Goal: Transaction & Acquisition: Purchase product/service

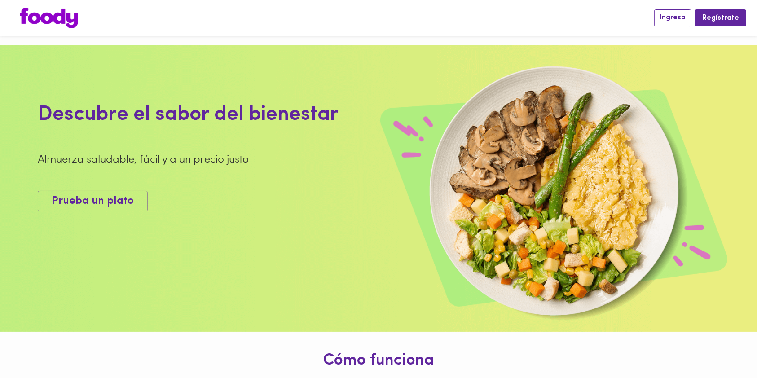
click at [688, 23] on button "Ingresa" at bounding box center [672, 17] width 37 height 17
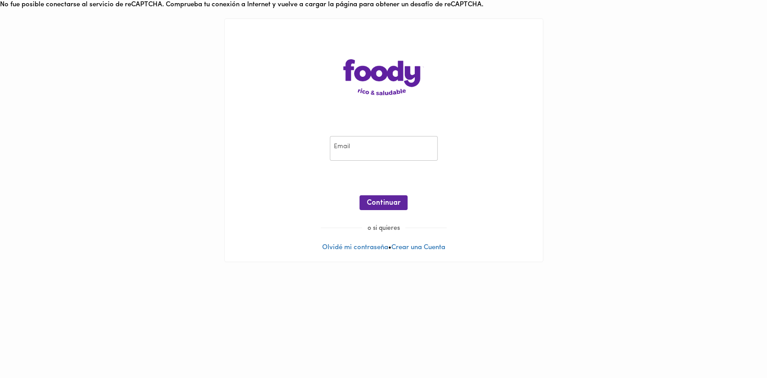
click at [384, 148] on input "email" at bounding box center [384, 148] width 108 height 25
type input "[PERSON_NAME][EMAIL_ADDRESS][PERSON_NAME][DOMAIN_NAME]"
click at [395, 204] on span "Continuar" at bounding box center [383, 203] width 34 height 9
click at [372, 205] on span "Ingresar" at bounding box center [383, 203] width 28 height 9
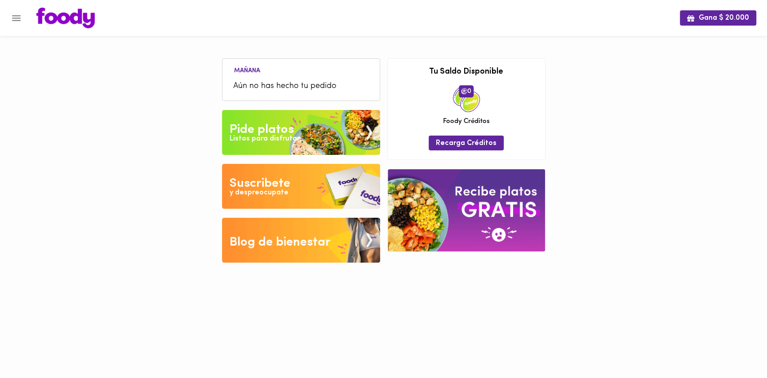
click at [296, 126] on img at bounding box center [301, 132] width 158 height 45
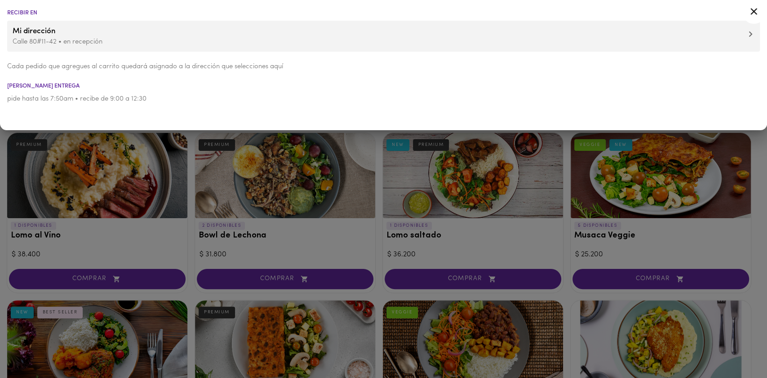
click at [753, 10] on icon at bounding box center [753, 11] width 11 height 11
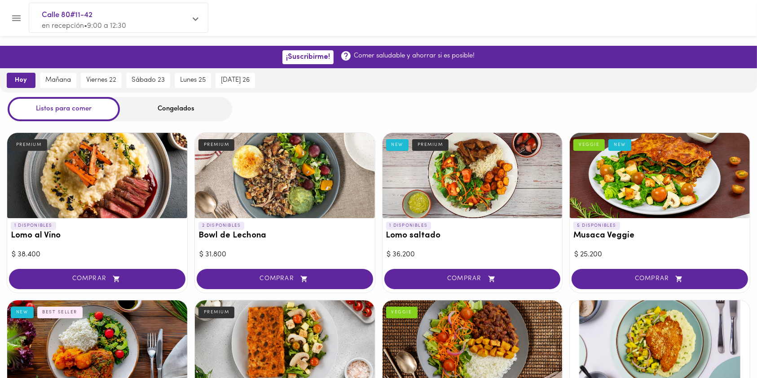
click at [25, 83] on span "hoy" at bounding box center [21, 80] width 16 height 8
click at [168, 108] on div "Congelados" at bounding box center [176, 109] width 112 height 24
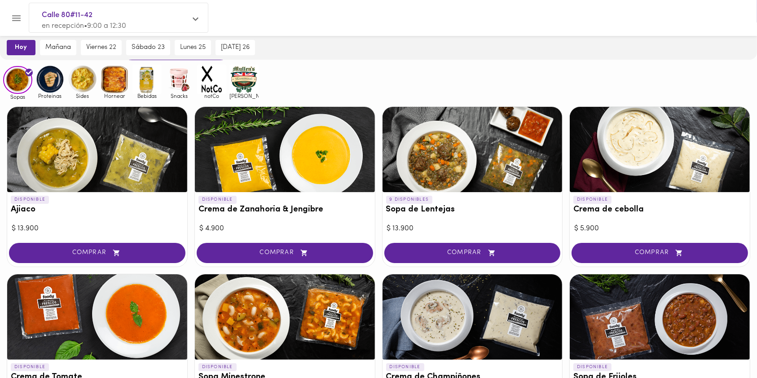
scroll to position [60, 0]
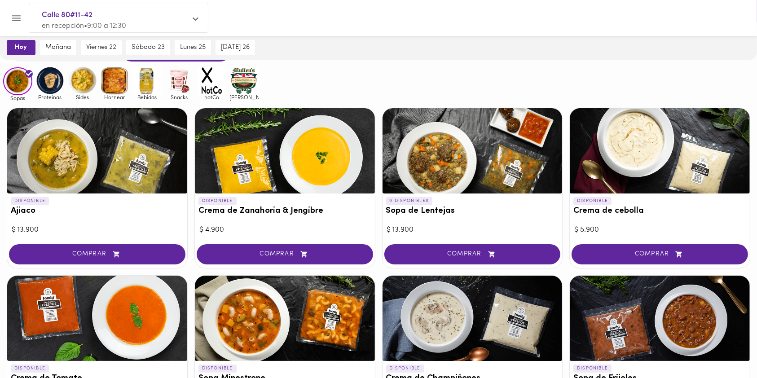
click at [18, 85] on img at bounding box center [17, 81] width 29 height 28
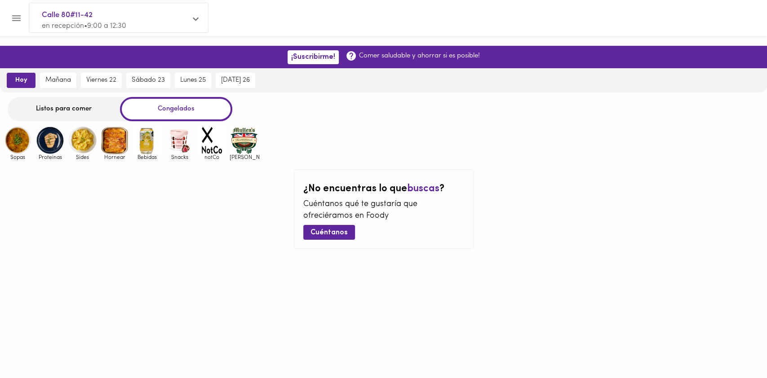
click at [80, 109] on div "Listos para comer" at bounding box center [64, 109] width 112 height 24
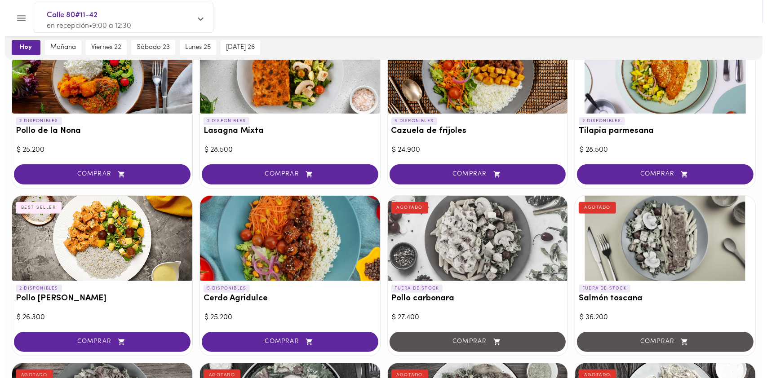
scroll to position [299, 0]
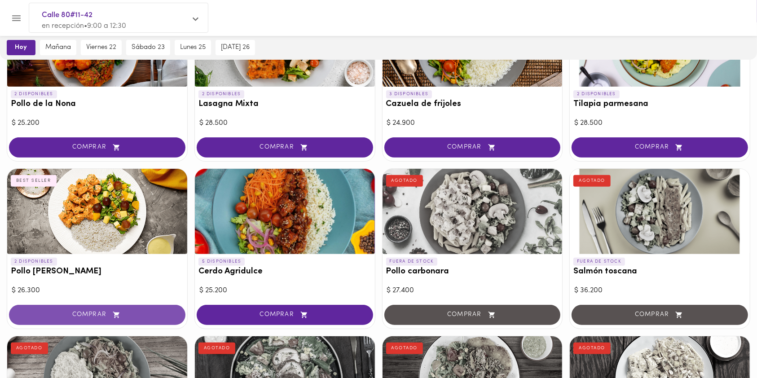
click at [123, 308] on button "COMPRAR" at bounding box center [97, 315] width 176 height 20
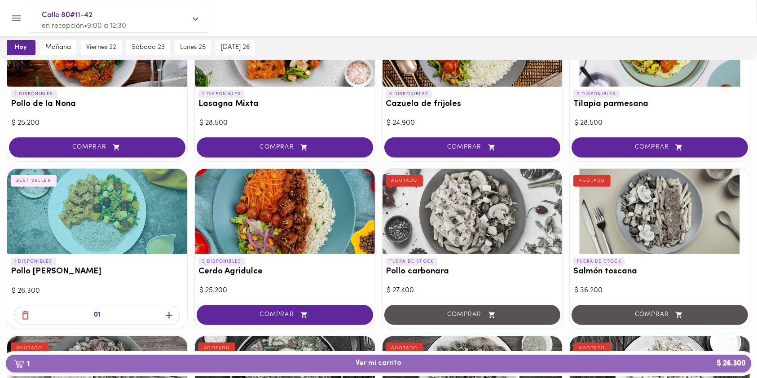
click at [370, 365] on span "1 Ver mi carrito $ 26.300" at bounding box center [379, 363] width 46 height 9
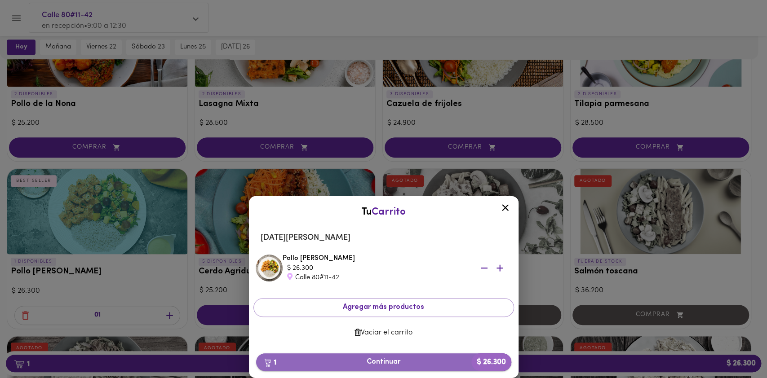
click at [380, 355] on button "1 Continuar $ 26.300" at bounding box center [383, 362] width 255 height 18
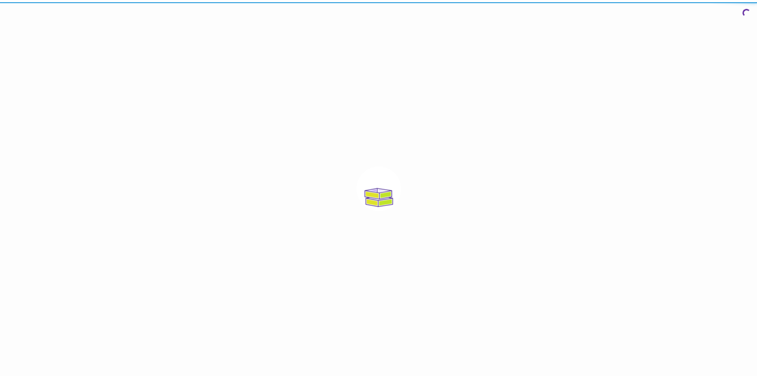
scroll to position [9, 0]
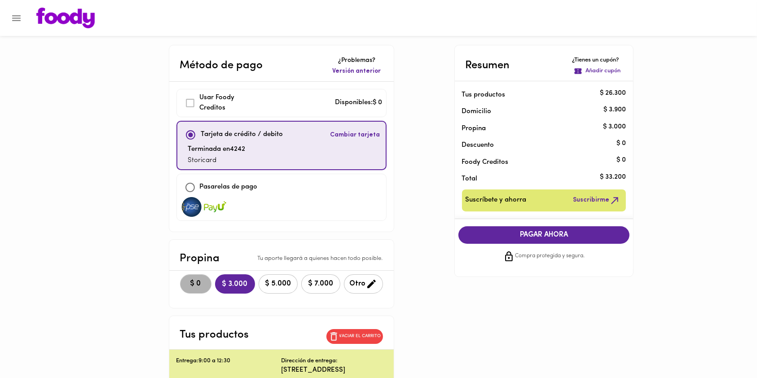
click at [180, 287] on button "$ 0" at bounding box center [195, 283] width 31 height 19
click at [529, 231] on span "PAGAR AHORA" at bounding box center [544, 235] width 154 height 9
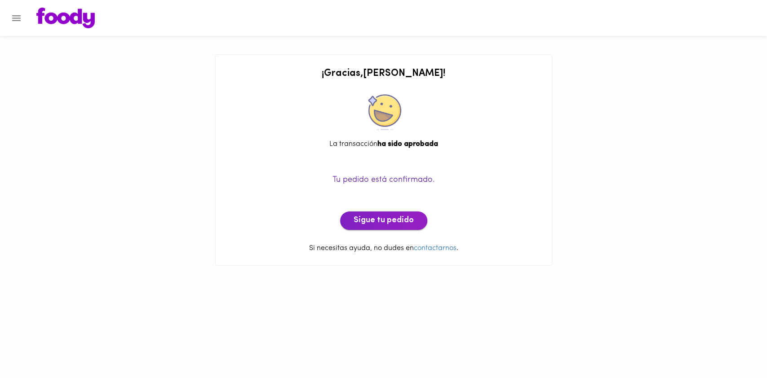
click at [375, 226] on button "Sigue tu pedido" at bounding box center [383, 221] width 87 height 19
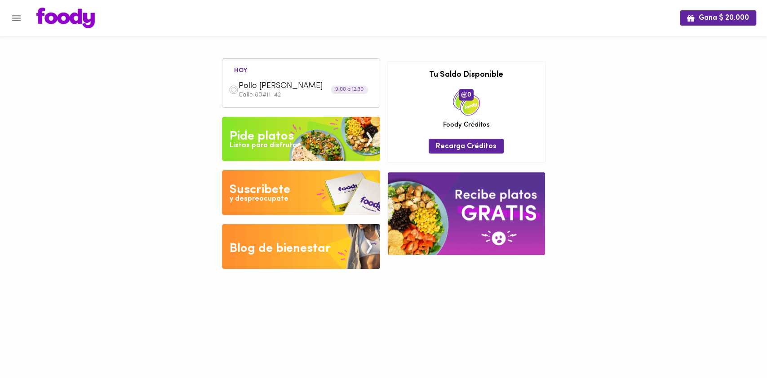
click at [256, 144] on div "Listos para disfrutar" at bounding box center [264, 146] width 70 height 10
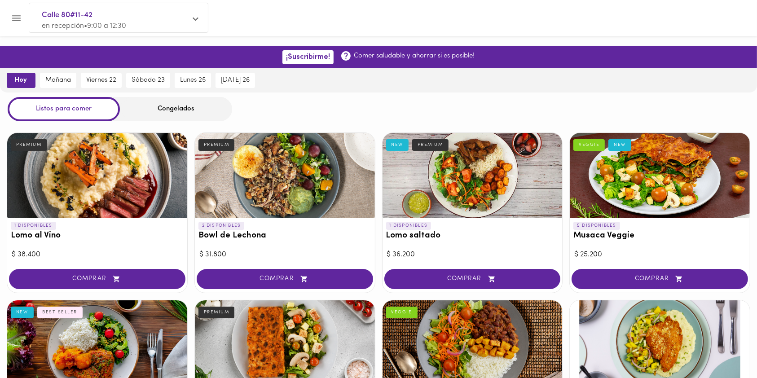
click at [174, 107] on div "Congelados" at bounding box center [176, 109] width 112 height 24
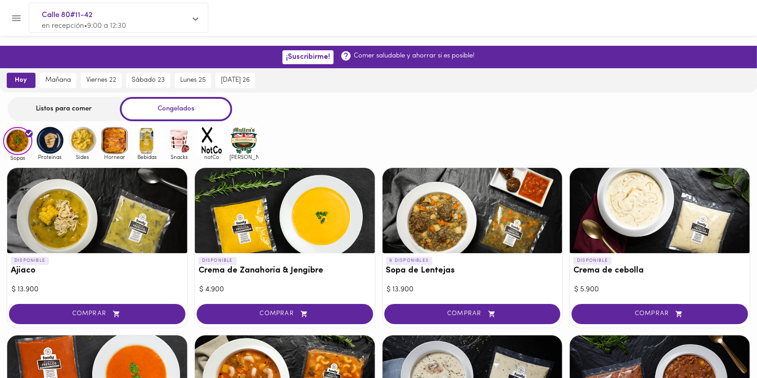
click at [52, 145] on img at bounding box center [49, 140] width 29 height 29
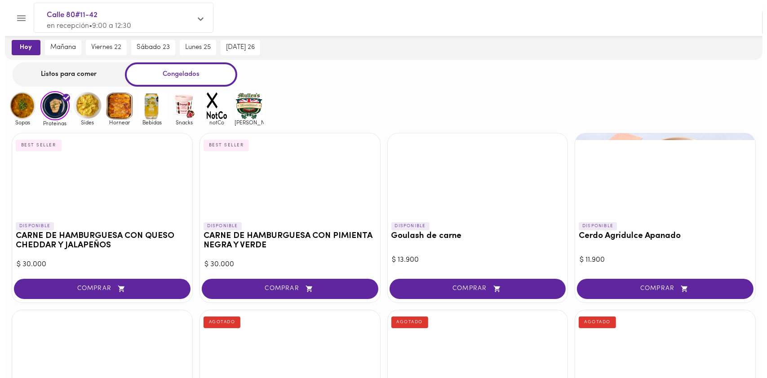
scroll to position [60, 0]
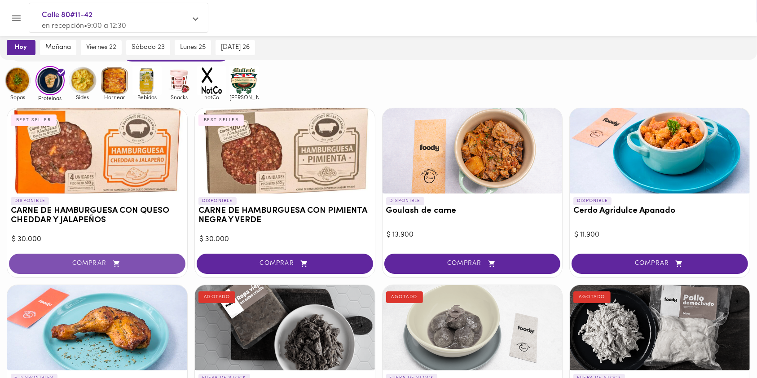
click at [104, 264] on span "COMPRAR" at bounding box center [97, 264] width 154 height 8
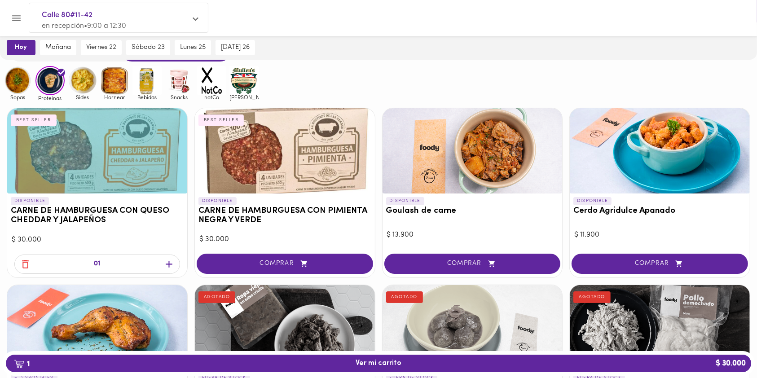
click at [170, 263] on icon "button" at bounding box center [168, 264] width 11 height 11
click at [28, 262] on icon "button" at bounding box center [25, 264] width 11 height 11
click at [278, 265] on span "COMPRAR" at bounding box center [285, 264] width 154 height 8
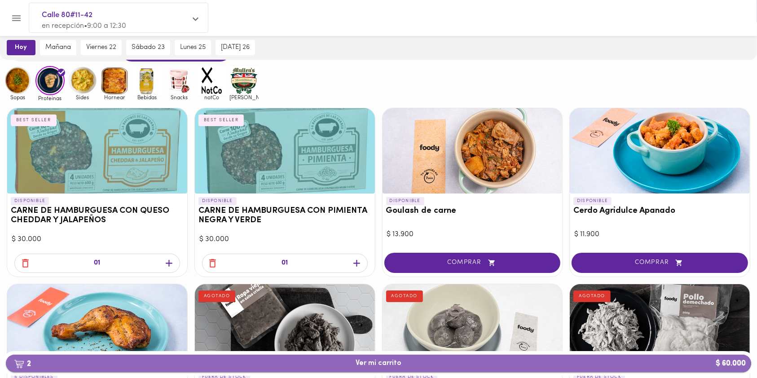
click at [356, 361] on span "2 Ver mi carrito $ 60.000" at bounding box center [378, 363] width 731 height 9
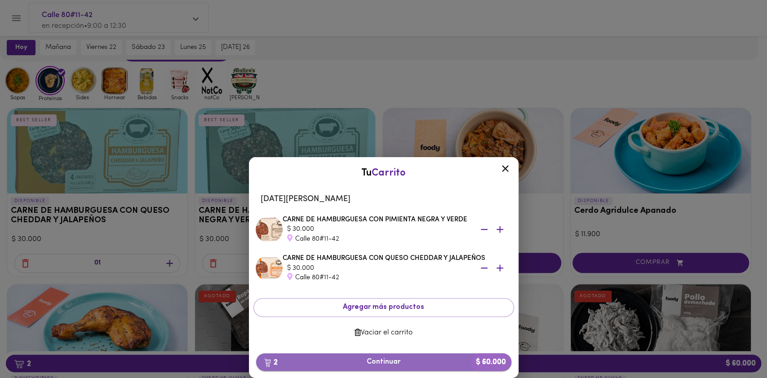
click at [373, 365] on span "2 Continuar $ 60.000" at bounding box center [383, 362] width 241 height 9
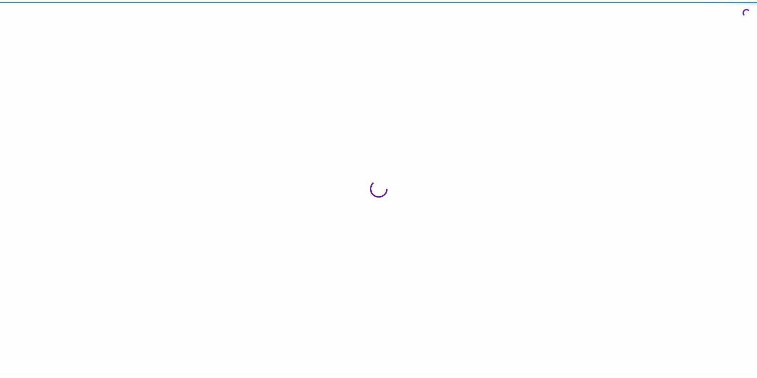
scroll to position [9, 0]
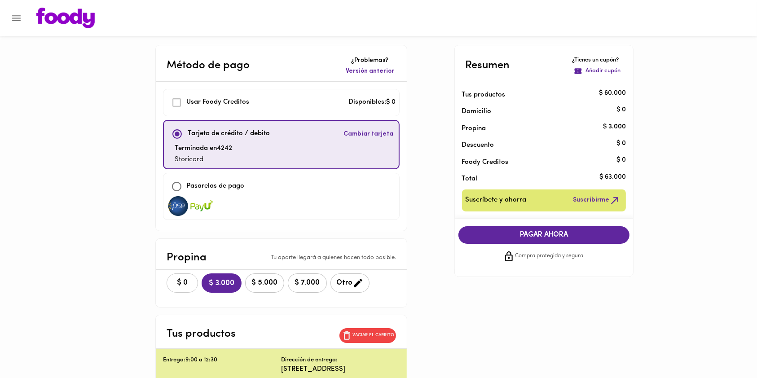
click at [188, 286] on span "$ 0" at bounding box center [182, 283] width 20 height 9
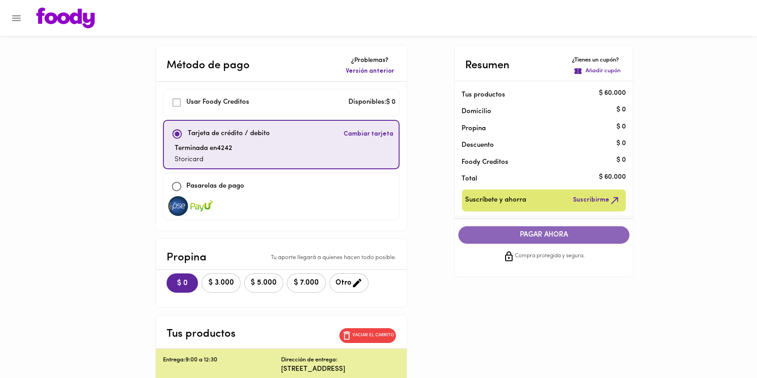
click at [496, 234] on span "PAGAR AHORA" at bounding box center [544, 235] width 154 height 9
